Goal: Information Seeking & Learning: Learn about a topic

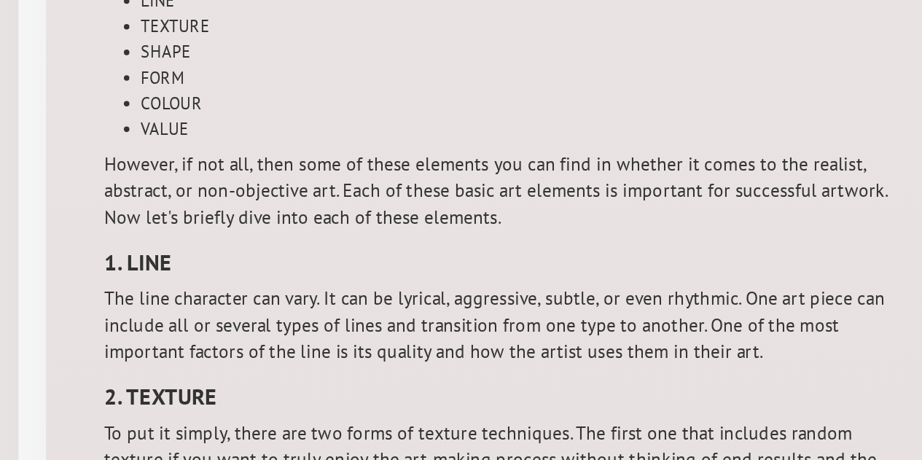
scroll to position [479, 0]
click at [239, 182] on li "Value" at bounding box center [475, 181] width 605 height 20
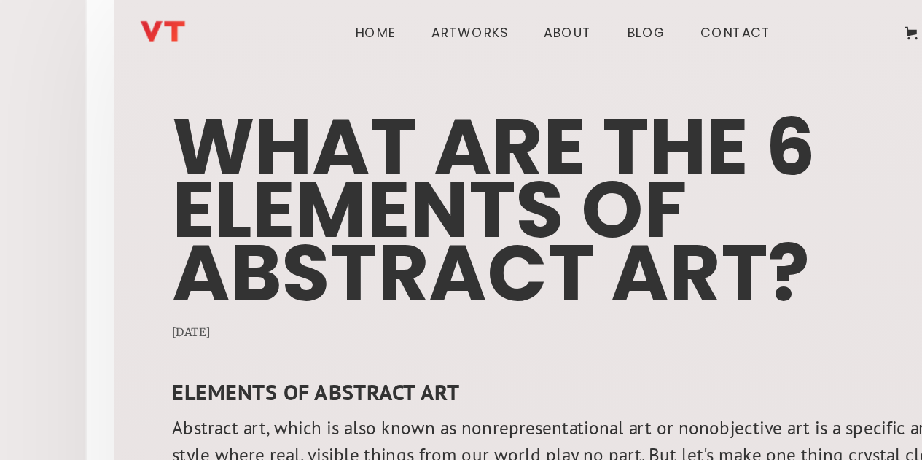
scroll to position [0, 0]
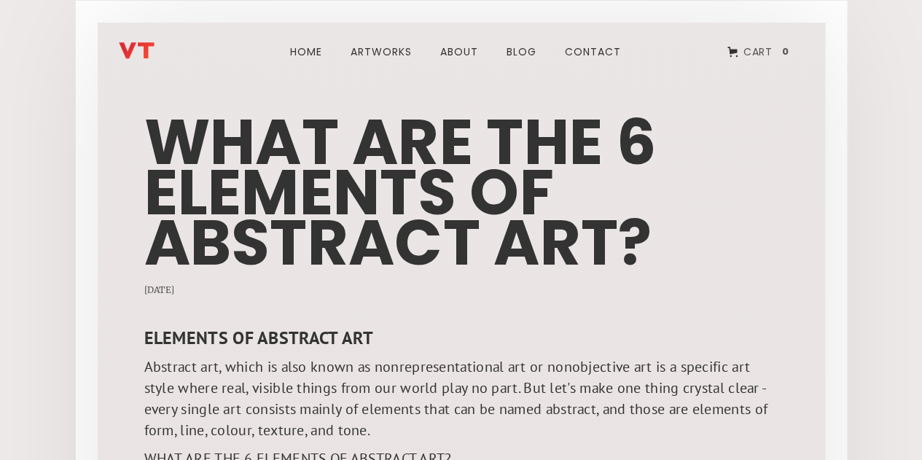
click at [124, 47] on img "home" at bounding box center [137, 50] width 36 height 17
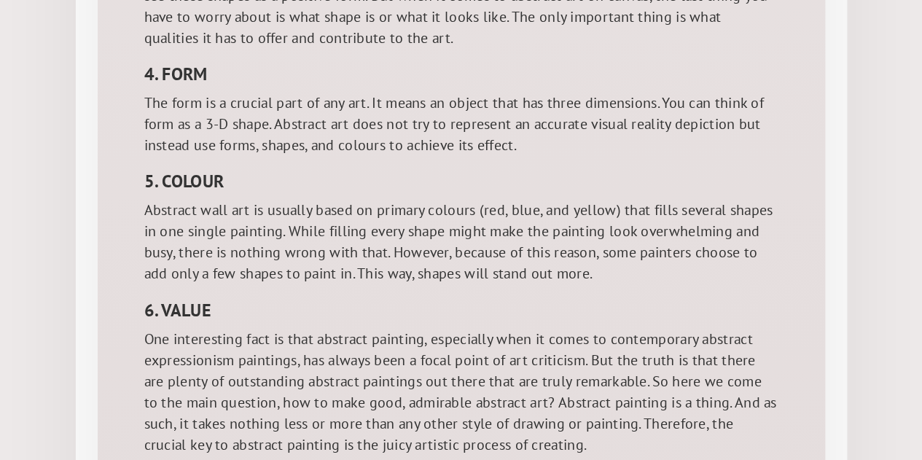
scroll to position [1068, 0]
